Goal: Check status: Check status

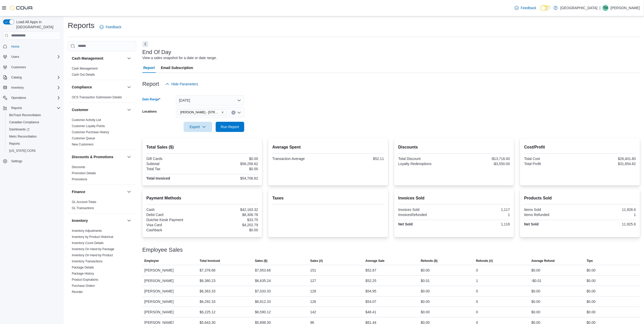
click at [219, 104] on button "[DATE]" at bounding box center [210, 100] width 68 height 10
click at [201, 131] on span "[DATE]" at bounding box center [213, 131] width 58 height 6
click at [223, 125] on span "Run Report" at bounding box center [230, 126] width 18 height 5
click at [78, 69] on link "Cash Management" at bounding box center [85, 69] width 26 height 4
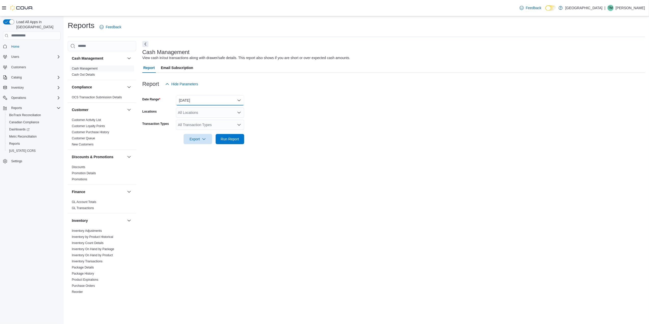
click at [194, 97] on button "[DATE]" at bounding box center [210, 100] width 68 height 10
click at [193, 130] on span "[DATE]" at bounding box center [213, 131] width 58 height 6
click at [196, 117] on div "All Locations" at bounding box center [210, 112] width 68 height 10
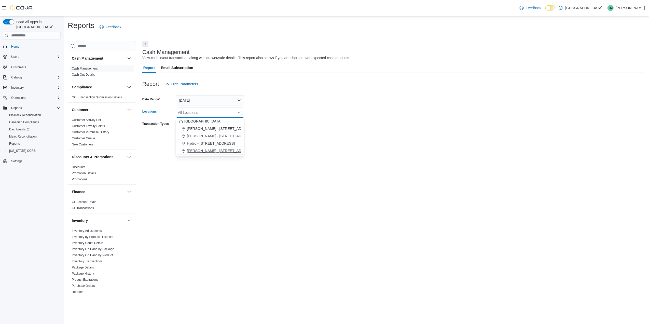
click at [200, 151] on span "[PERSON_NAME] - [STREET_ADDRESS]" at bounding box center [221, 150] width 68 height 5
drag, startPoint x: 137, startPoint y: 144, endPoint x: 166, endPoint y: 132, distance: 31.1
click at [137, 144] on div "Cash Management Cash Management Cash Out Details Compliance OCS Transaction Sub…" at bounding box center [356, 167] width 577 height 253
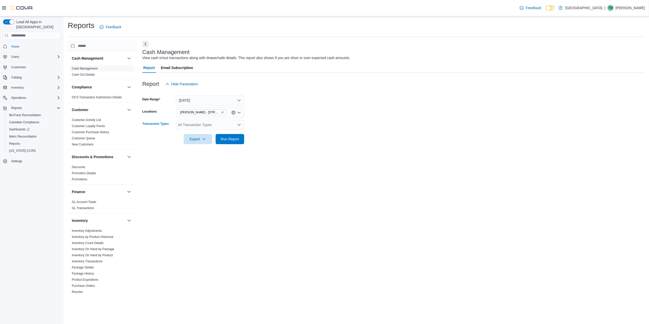
click at [185, 125] on div "All Transaction Types" at bounding box center [210, 125] width 68 height 10
click at [192, 168] on span "Cash Skim" at bounding box center [210, 169] width 62 height 5
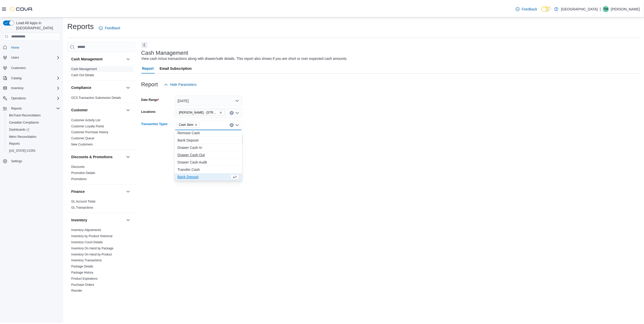
scroll to position [30, 0]
click at [279, 141] on form "Date Range [DATE] Locations [PERSON_NAME] - [STREET_ADDRESS] Transaction Types …" at bounding box center [393, 116] width 503 height 55
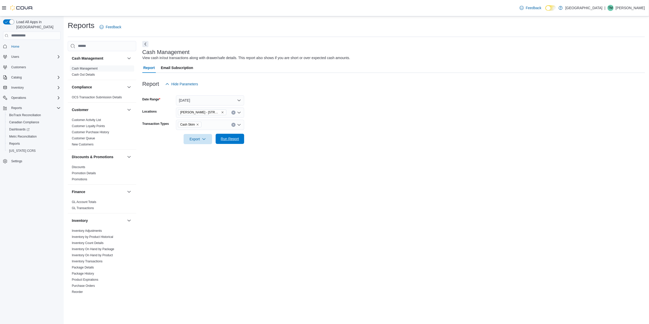
click at [242, 142] on button "Run Report" at bounding box center [230, 139] width 29 height 10
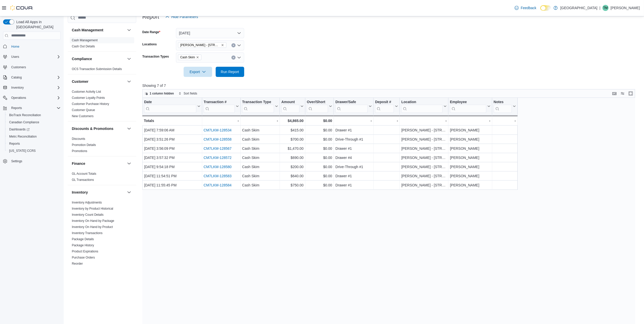
scroll to position [68, 0]
drag, startPoint x: 215, startPoint y: 30, endPoint x: 213, endPoint y: 35, distance: 5.5
click at [215, 30] on button "[DATE]" at bounding box center [210, 32] width 68 height 10
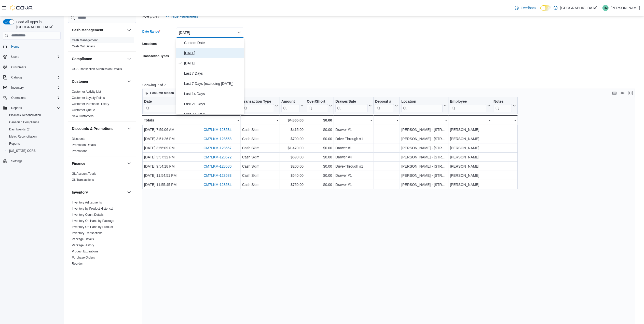
click at [200, 56] on button "[DATE]" at bounding box center [210, 53] width 68 height 10
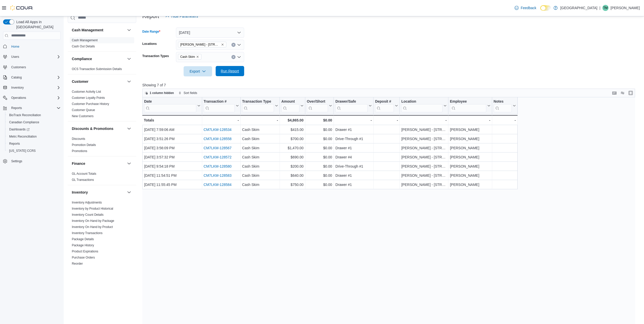
click at [231, 69] on span "Run Report" at bounding box center [230, 70] width 18 height 5
